Goal: Transaction & Acquisition: Register for event/course

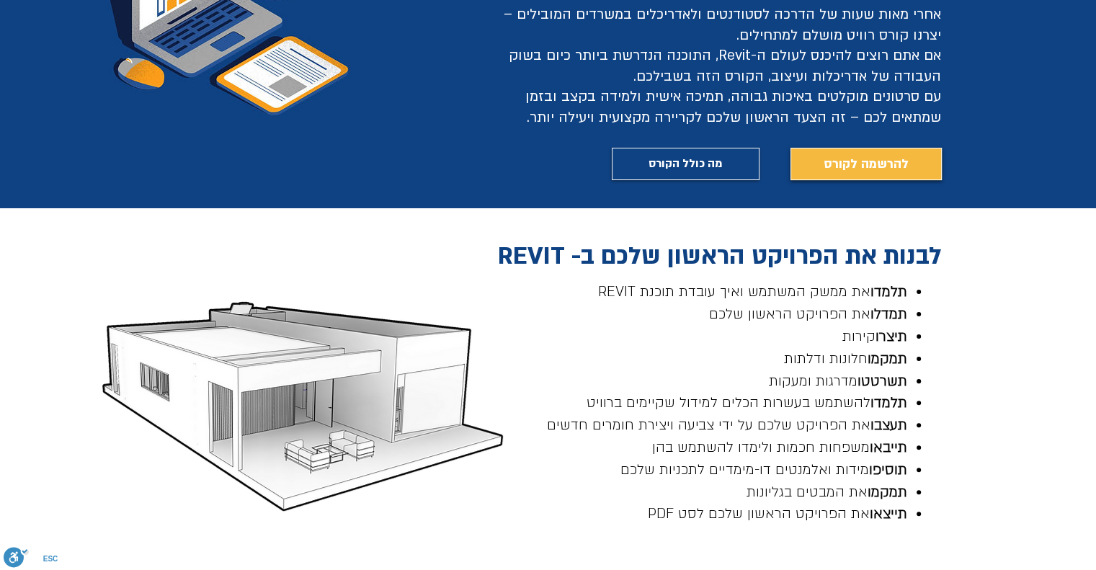
scroll to position [360, 0]
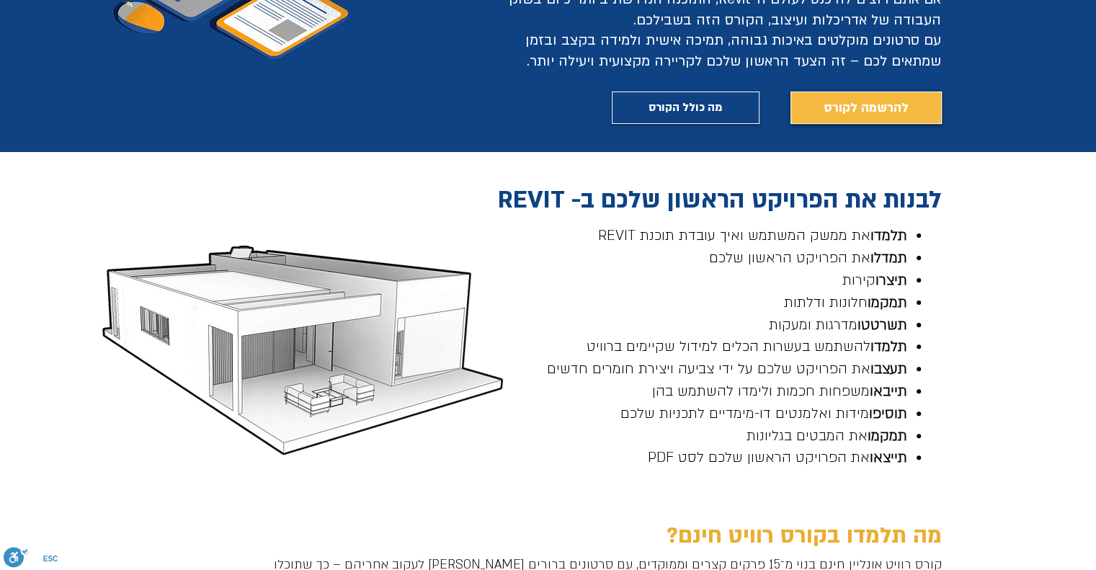
drag, startPoint x: 835, startPoint y: 254, endPoint x: 691, endPoint y: 254, distance: 144.2
click at [691, 254] on p "תמדלו את הפרויקט הראשון שלכם" at bounding box center [705, 258] width 404 height 22
drag, startPoint x: 902, startPoint y: 299, endPoint x: 813, endPoint y: 303, distance: 89.4
click at [785, 299] on span "תמקמו חלונות ודלתות" at bounding box center [845, 302] width 123 height 19
drag, startPoint x: 895, startPoint y: 331, endPoint x: 735, endPoint y: 327, distance: 160.1
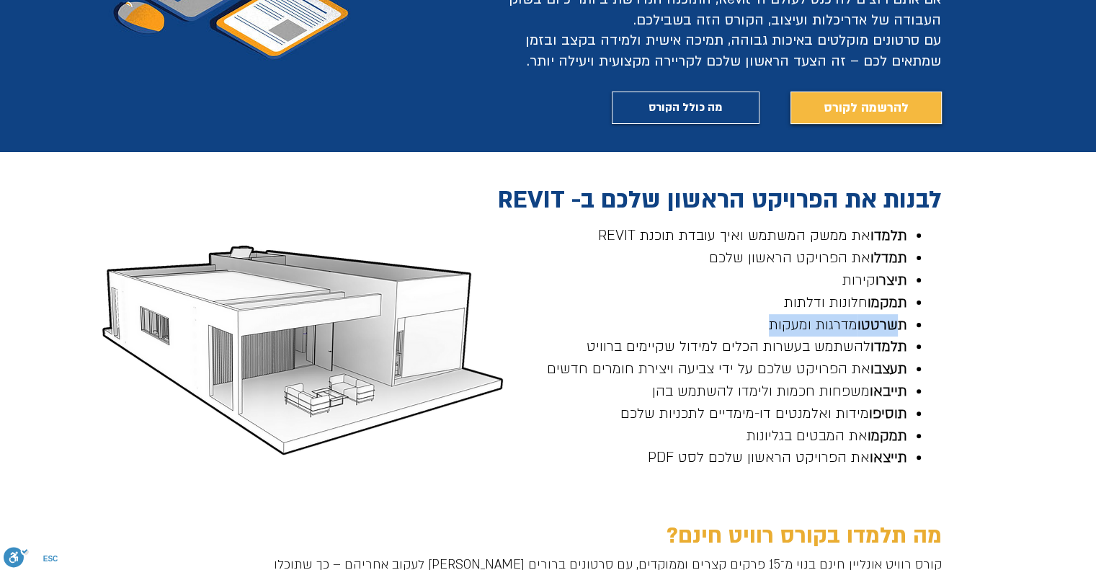
click at [735, 327] on p "תשרטטו מדרגות ומעקות" at bounding box center [705, 325] width 404 height 22
drag, startPoint x: 881, startPoint y: 346, endPoint x: 574, endPoint y: 342, distance: 307.1
click at [574, 342] on p "תלמדו להשתמש בעשרות הכלים למידול שקיימים ברוויט" at bounding box center [705, 347] width 404 height 22
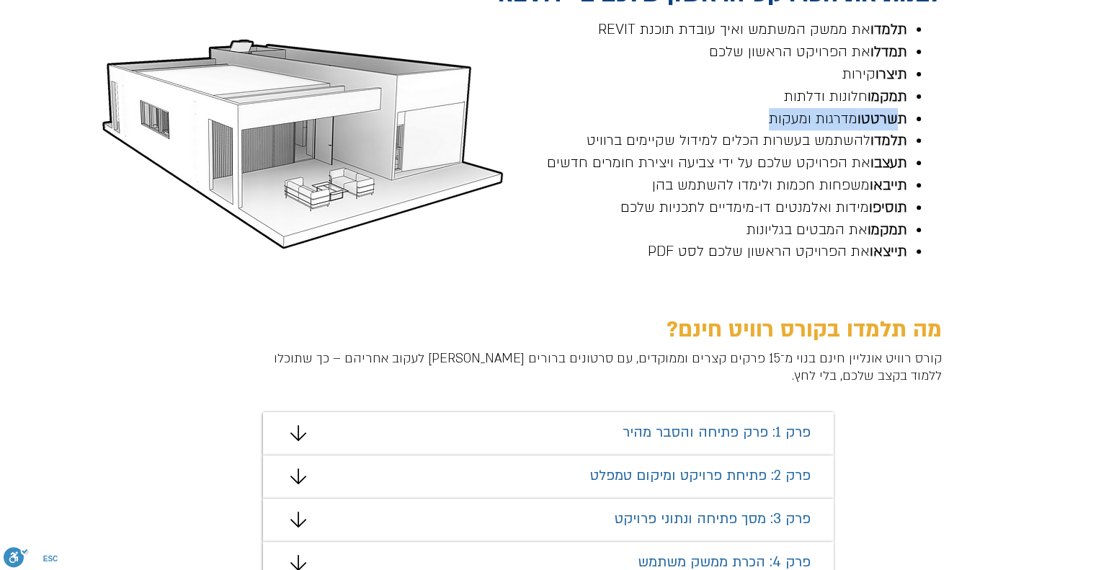
scroll to position [577, 0]
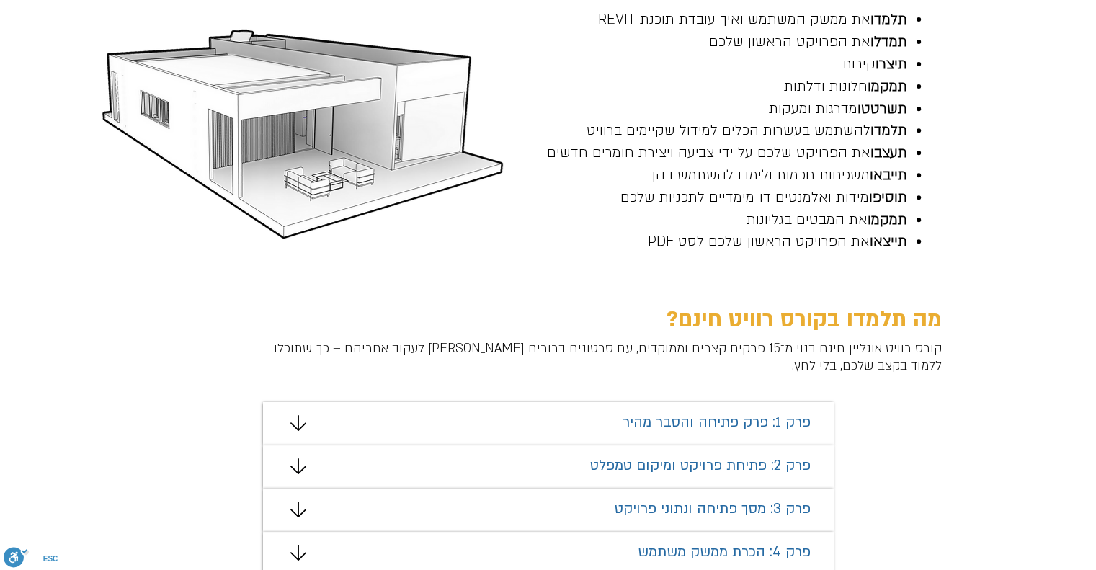
click at [889, 357] on h1 "קורס רוויט אונליין חינם בנוי מ־15 פרקים קצרים וממוקדים, עם סרטונים ברורים [PERS…" at bounding box center [592, 357] width 699 height 35
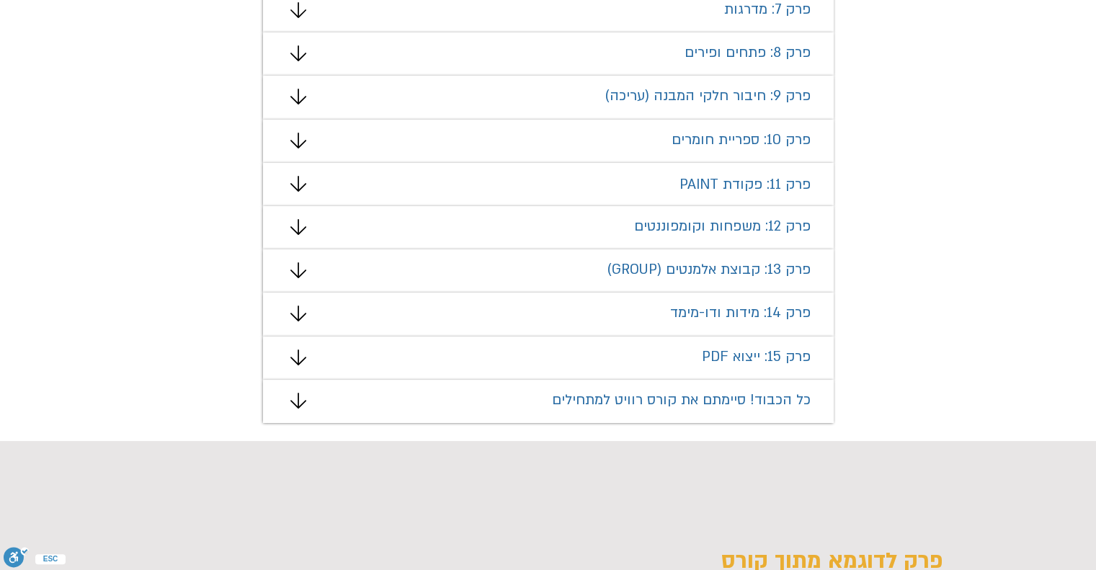
scroll to position [1297, 0]
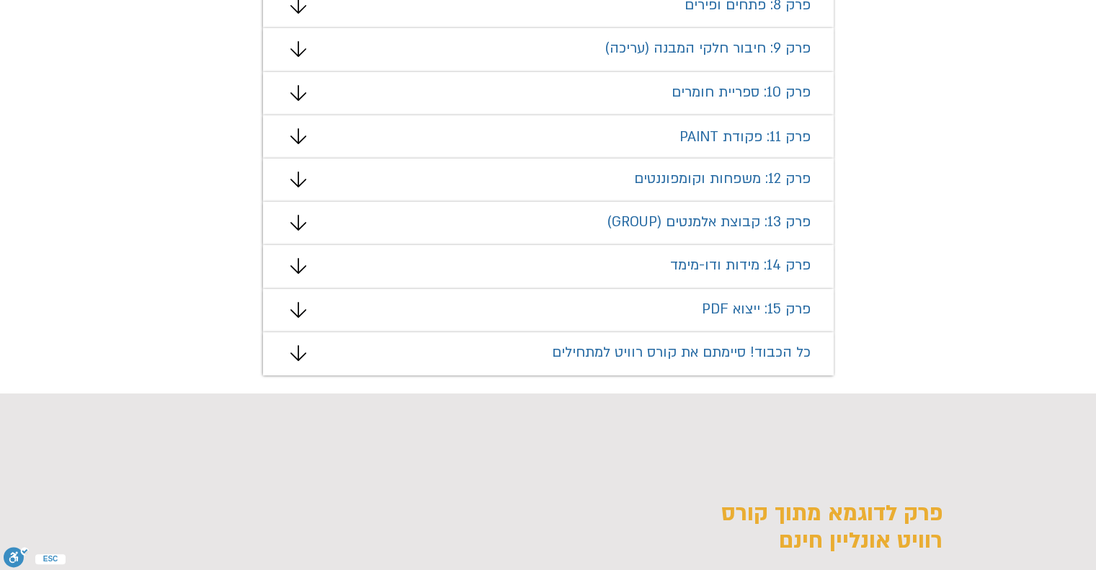
click at [701, 348] on span "כל הכבוד! סיימתם את קורס רוויט למתחילים" at bounding box center [681, 352] width 259 height 19
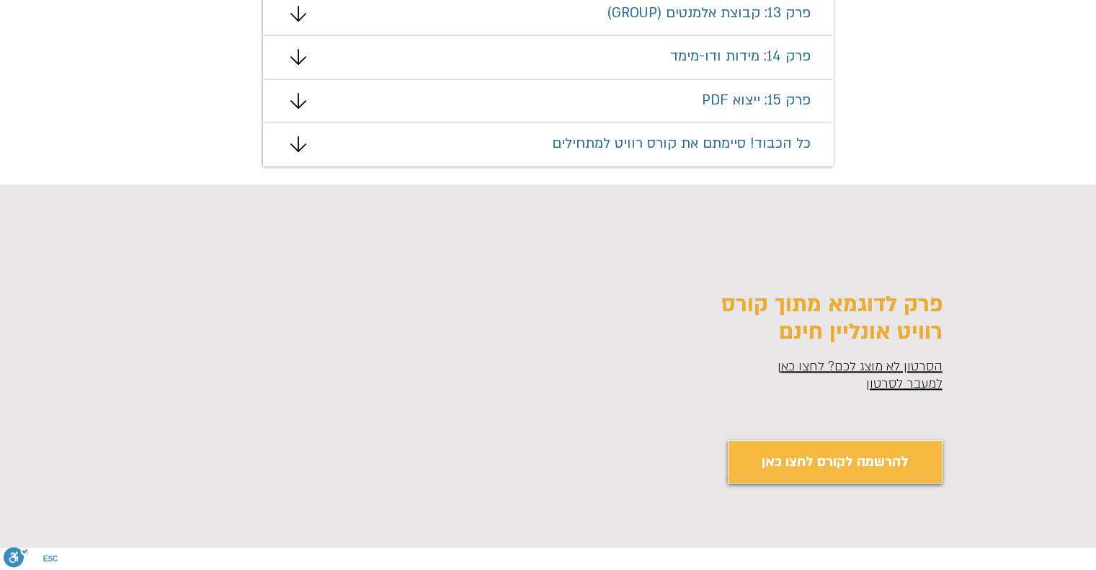
scroll to position [1514, 0]
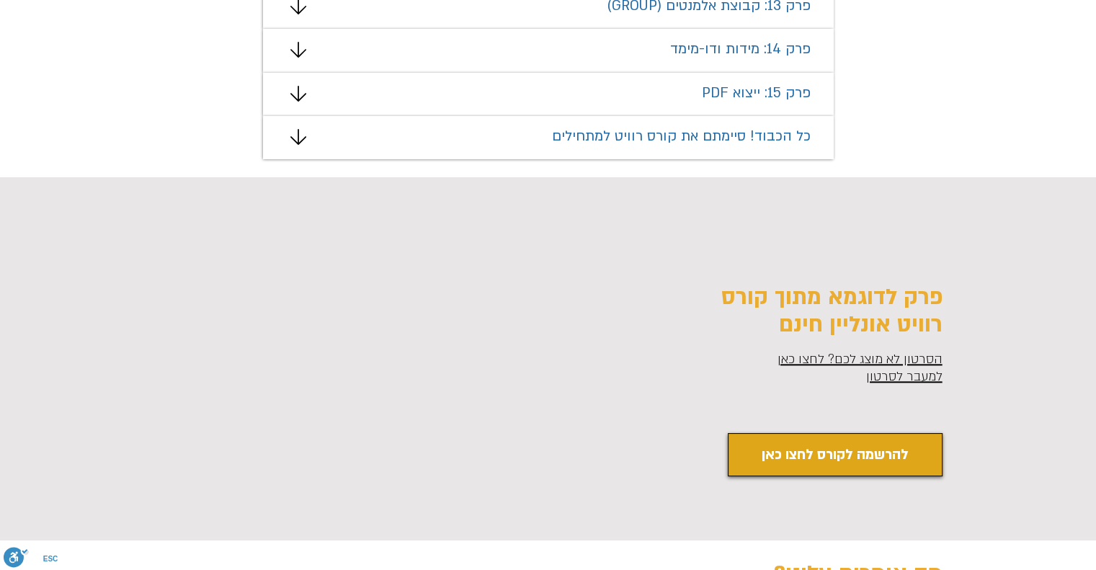
click at [767, 448] on span "להרשמה לקורס לחצו כאן" at bounding box center [835, 455] width 147 height 22
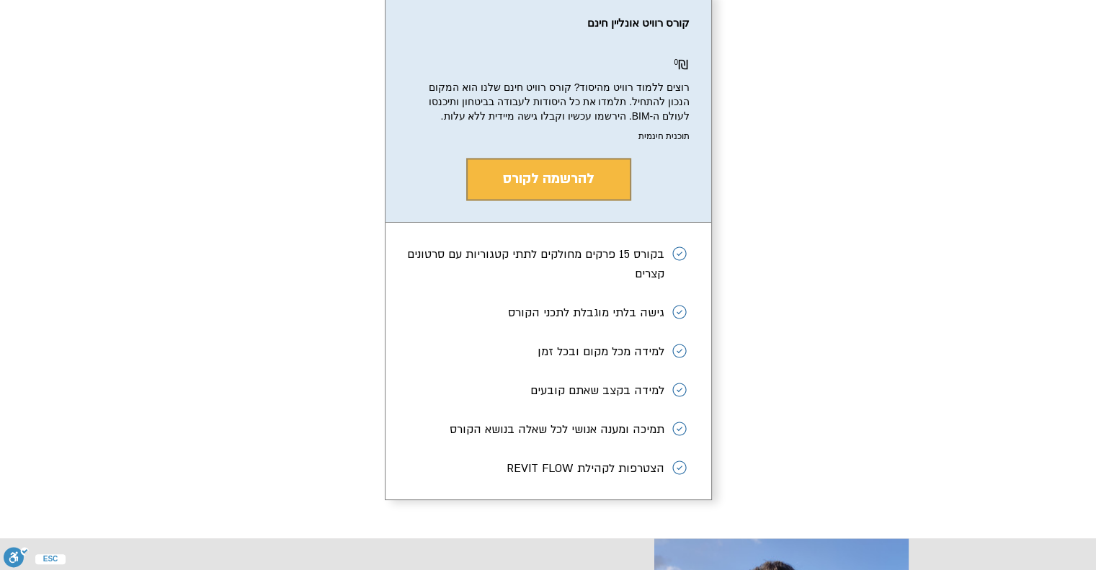
scroll to position [2513, 0]
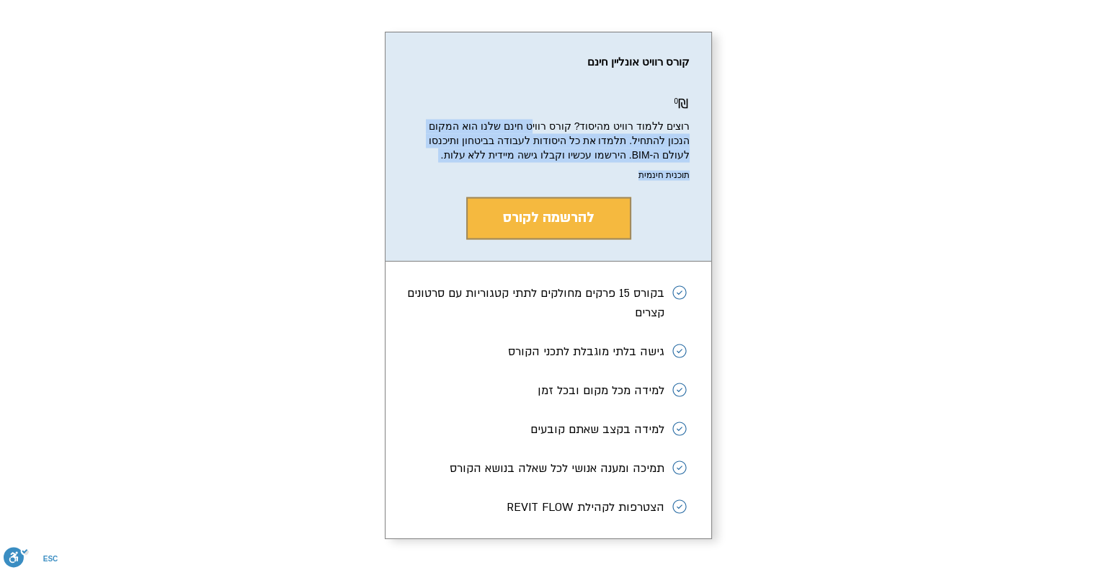
drag, startPoint x: 555, startPoint y: 152, endPoint x: 419, endPoint y: 195, distance: 142.7
click at [419, 195] on div "קורס רוויט אונליין חינם ₪ 0 0₪ רוצים ללמוד רוויט מהיסוד? קורס רוויט חינם שלנו ה…" at bounding box center [549, 146] width 326 height 228
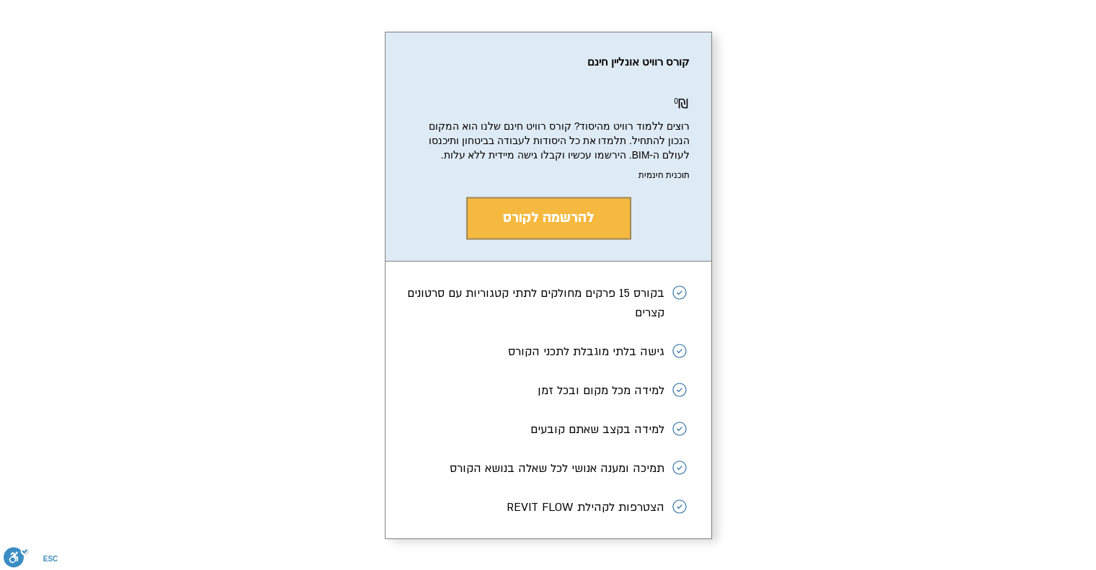
click at [656, 328] on li "בקורס 15 פרקים מחולקים לתתי קטגוריות עם סרטונים קצרים" at bounding box center [548, 307] width 283 height 49
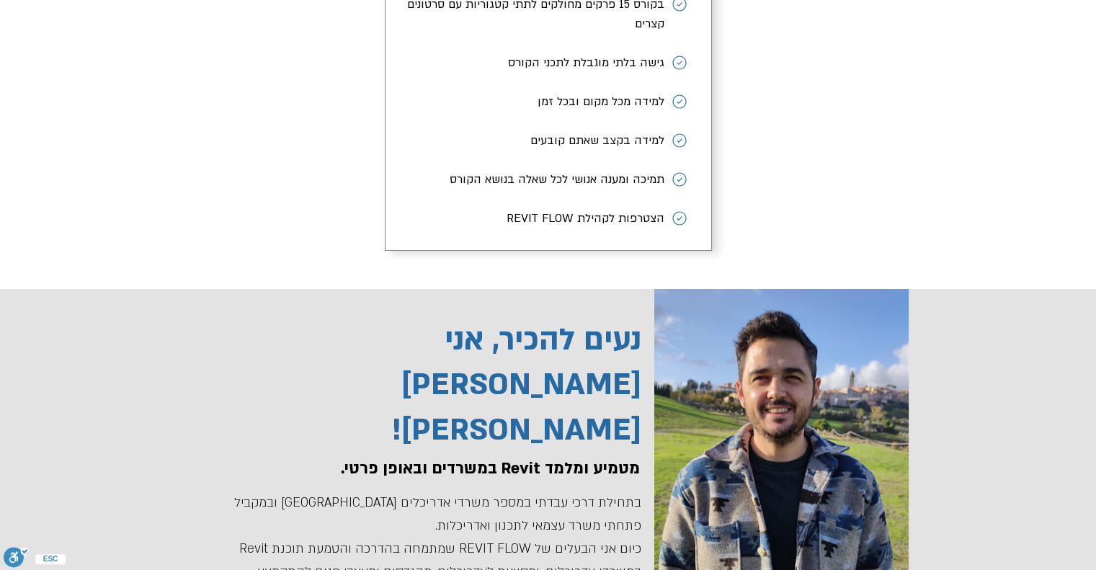
scroll to position [2585, 0]
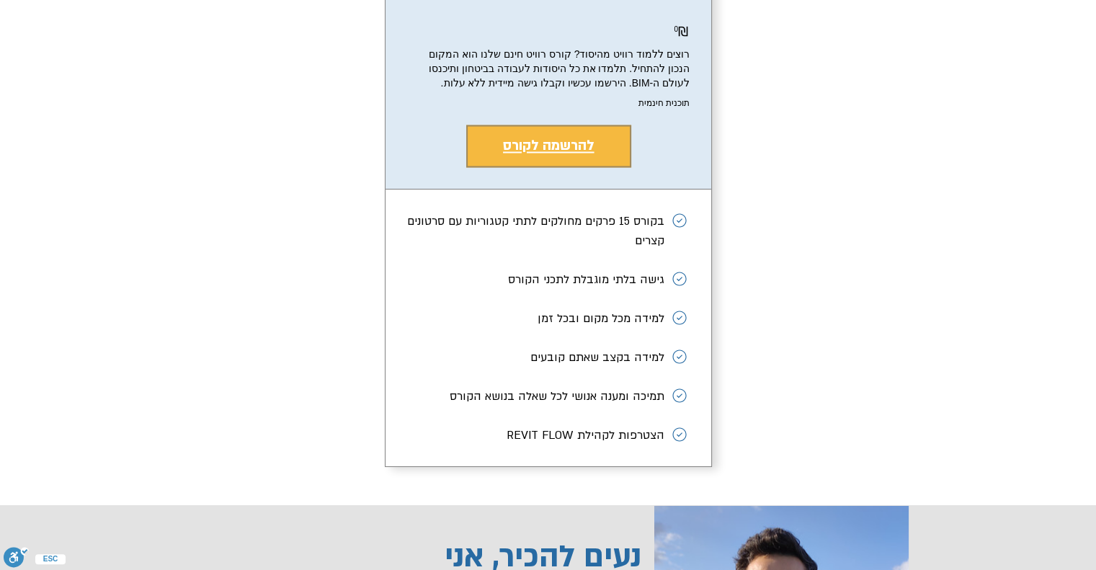
click at [604, 167] on button "להרשמה לקורס" at bounding box center [548, 146] width 165 height 43
